Goal: Task Accomplishment & Management: Manage account settings

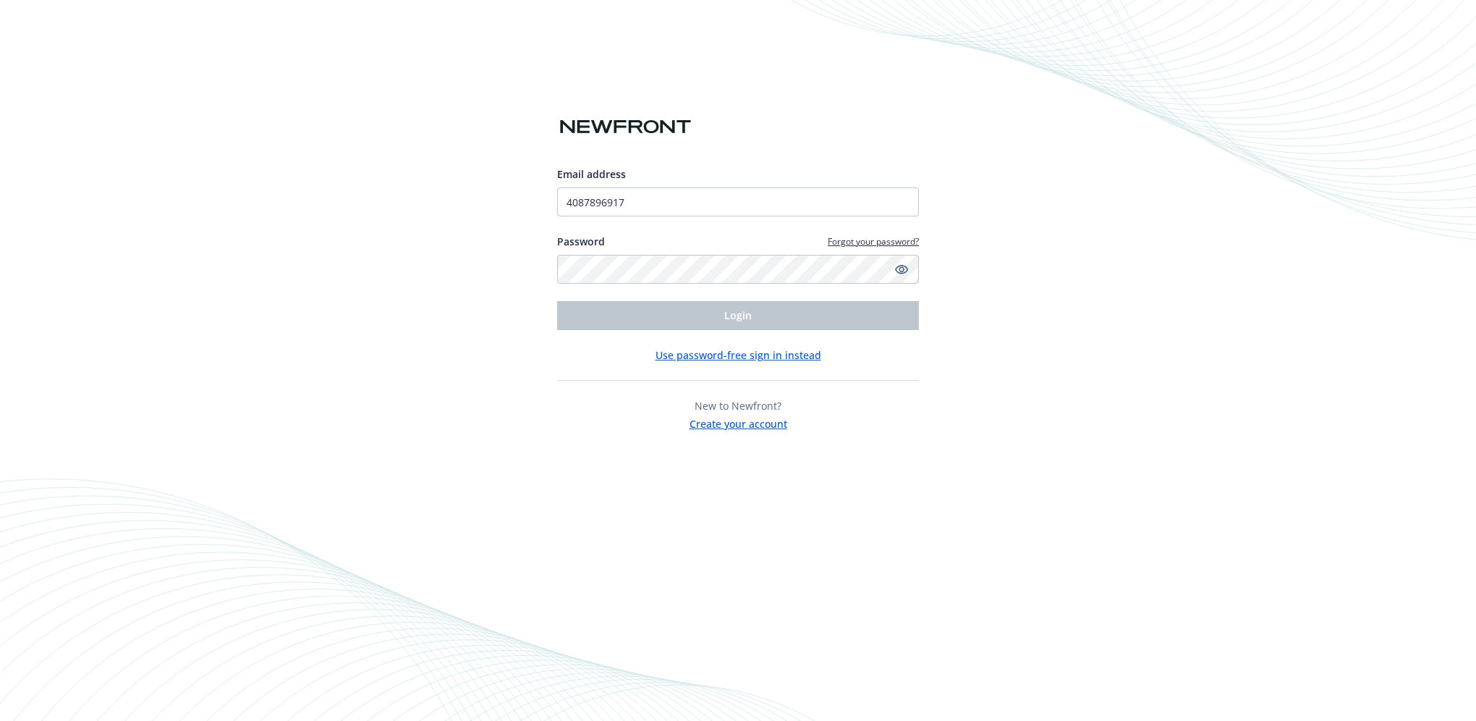
click at [681, 192] on input "4087896917" at bounding box center [738, 201] width 362 height 29
drag, startPoint x: 681, startPoint y: 192, endPoint x: 354, endPoint y: 195, distance: 327.1
click at [355, 195] on div "Email address 4087896917 Password Forgot your password? Login Use password-free…" at bounding box center [738, 360] width 1476 height 721
type input "[EMAIL_ADDRESS][DOMAIN_NAME]"
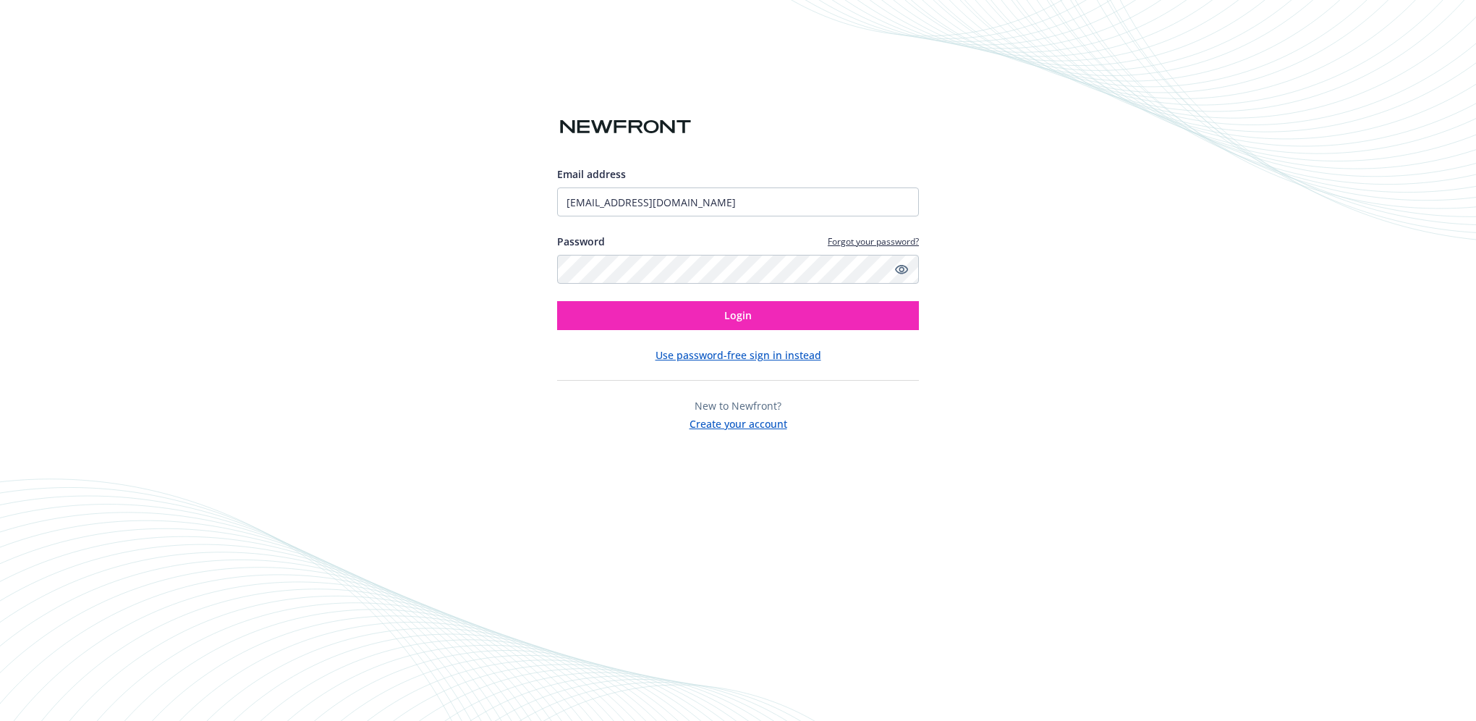
click at [1122, 265] on div "Email address [EMAIL_ADDRESS][DOMAIN_NAME] Password Forgot your password? Login…" at bounding box center [738, 360] width 1476 height 721
click at [0, 172] on html "Email address [EMAIL_ADDRESS][DOMAIN_NAME] Password Forgot your password? Login…" at bounding box center [738, 360] width 1476 height 721
click at [836, 315] on button "Login" at bounding box center [738, 315] width 362 height 29
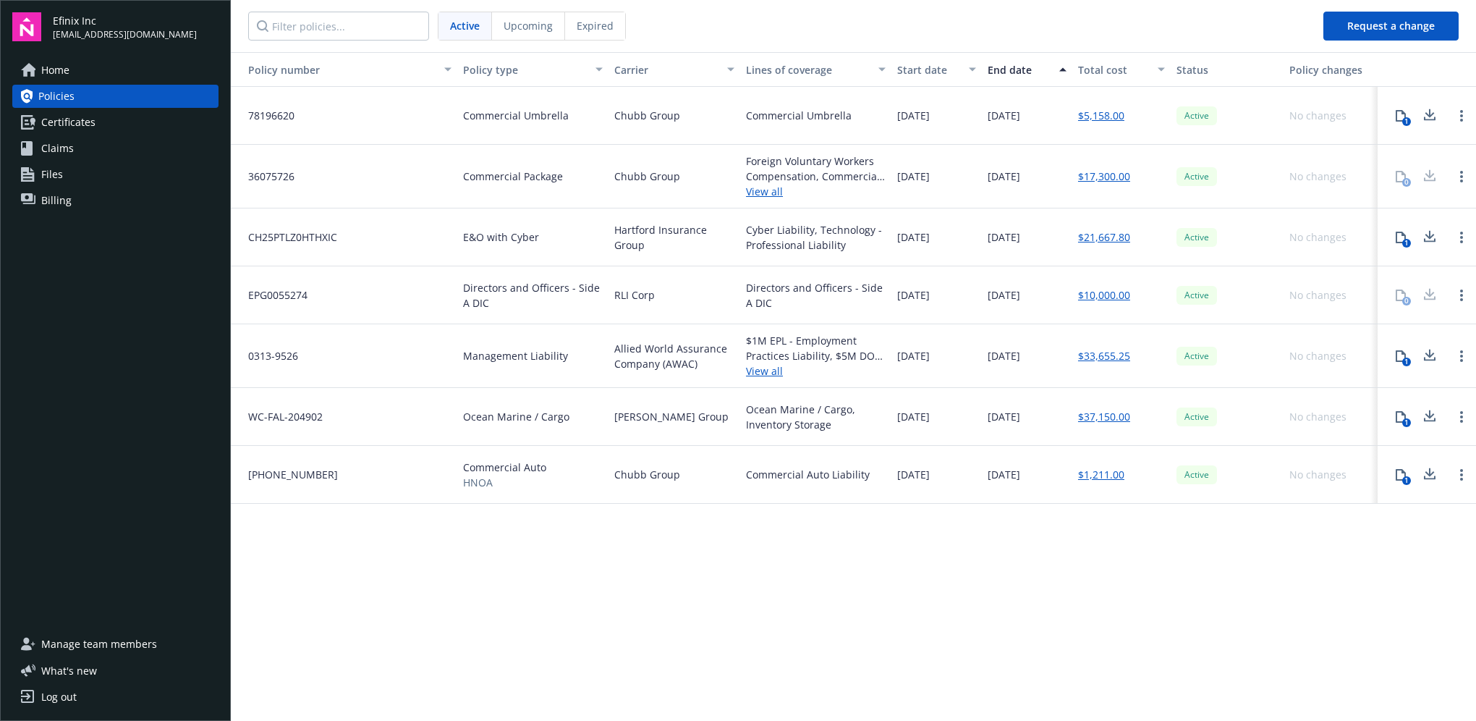
click at [60, 198] on span "Billing" at bounding box center [56, 200] width 30 height 23
